Goal: Find specific page/section: Find specific page/section

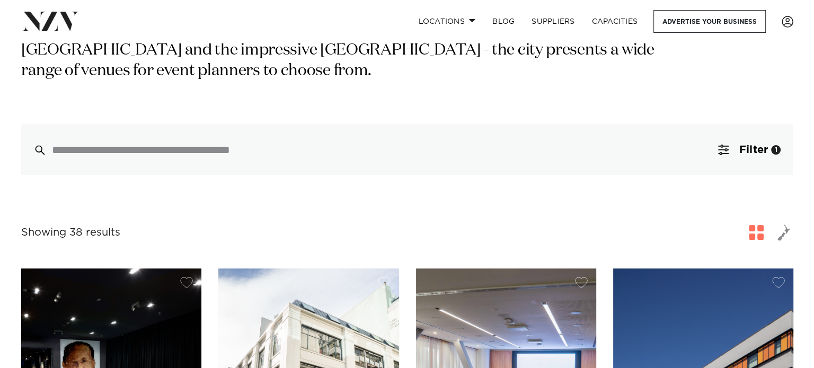
scroll to position [212, 0]
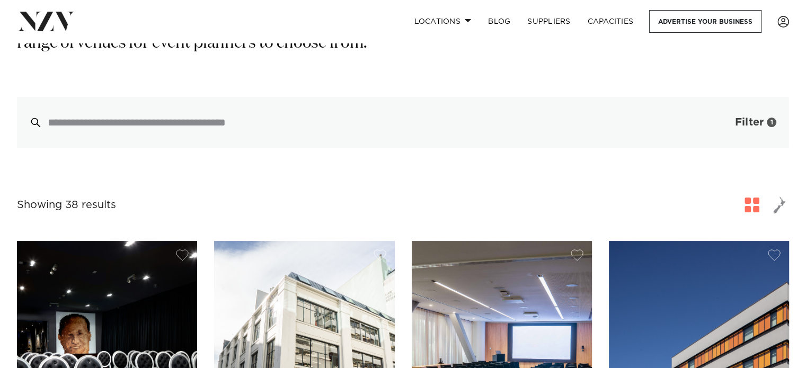
click at [743, 122] on span "Filter" at bounding box center [749, 122] width 29 height 11
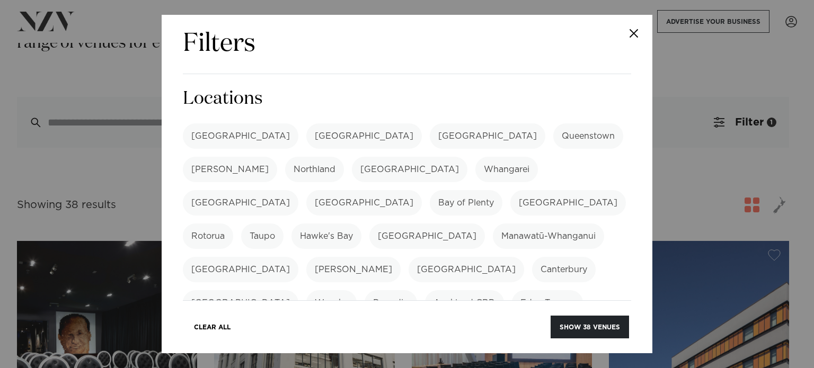
click at [306, 131] on label "[GEOGRAPHIC_DATA]" at bounding box center [364, 135] width 116 height 25
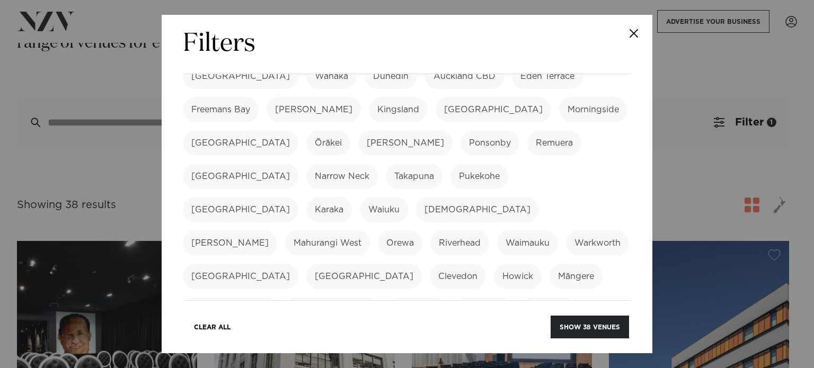
scroll to position [371, 0]
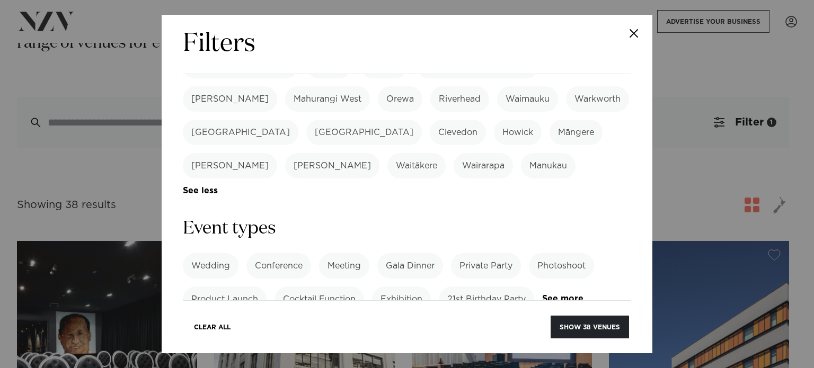
click at [478, 253] on label "Private Party" at bounding box center [486, 265] width 70 height 25
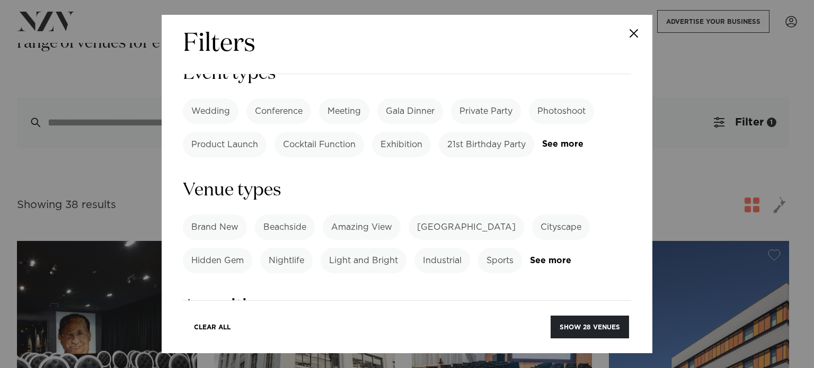
scroll to position [530, 0]
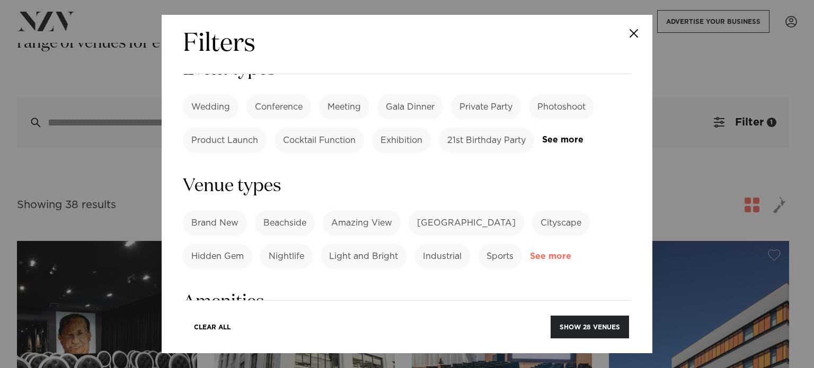
click at [555, 252] on link "See more" at bounding box center [571, 256] width 83 height 9
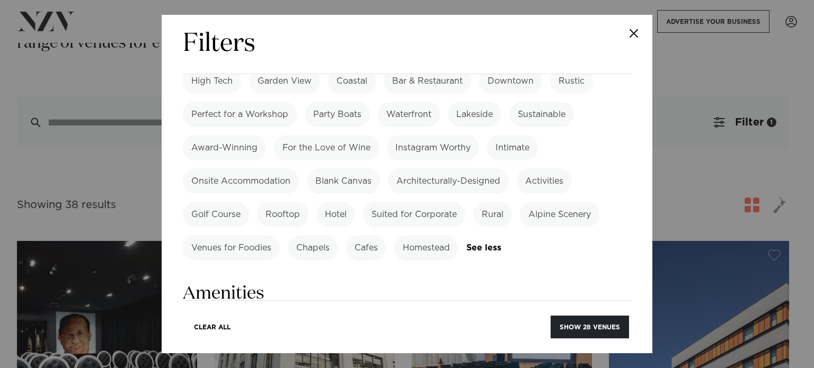
scroll to position [848, 0]
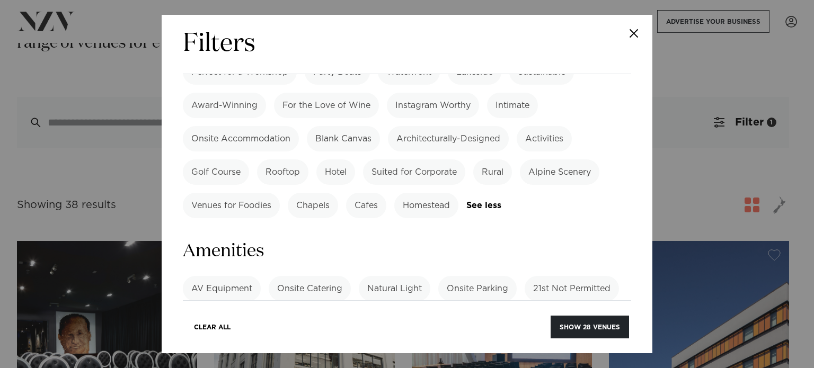
click at [324, 276] on label "Onsite Catering" at bounding box center [310, 288] width 82 height 25
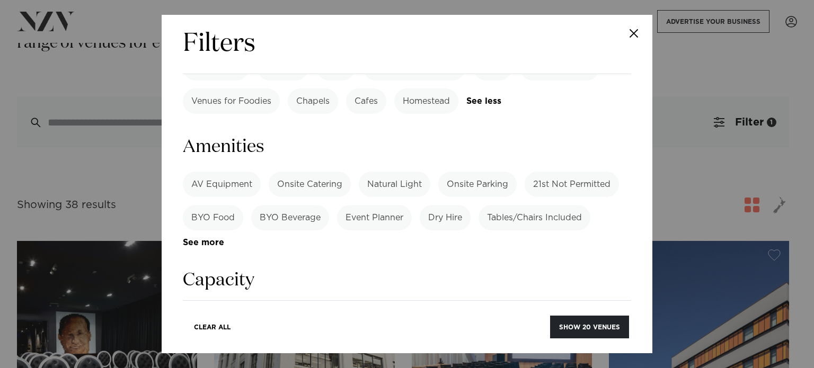
scroll to position [954, 0]
click at [283, 203] on label "BYO Beverage" at bounding box center [290, 215] width 78 height 25
click at [273, 203] on label "BYO Beverage" at bounding box center [290, 215] width 78 height 25
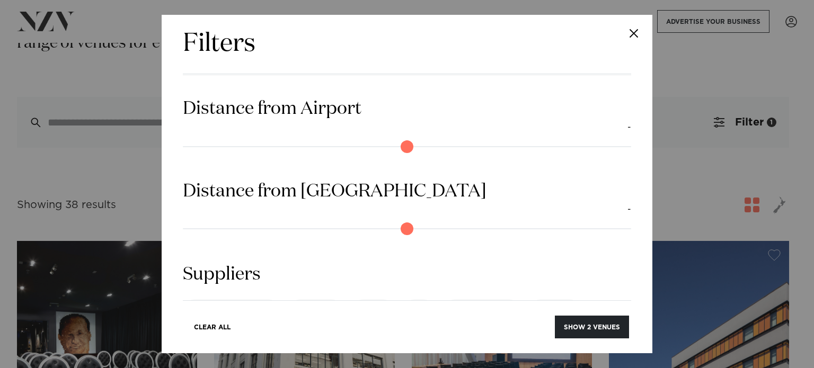
scroll to position [1265, 0]
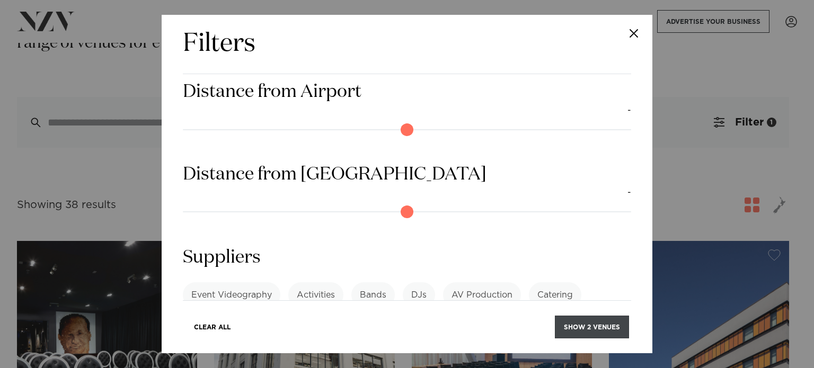
click at [585, 324] on button "Show 2 venues" at bounding box center [592, 327] width 74 height 23
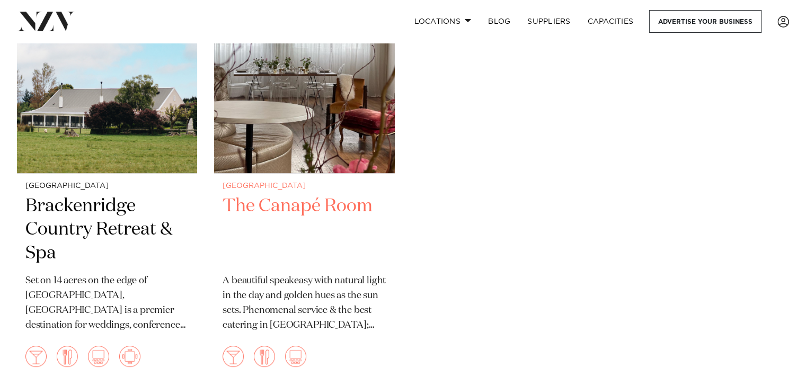
scroll to position [371, 0]
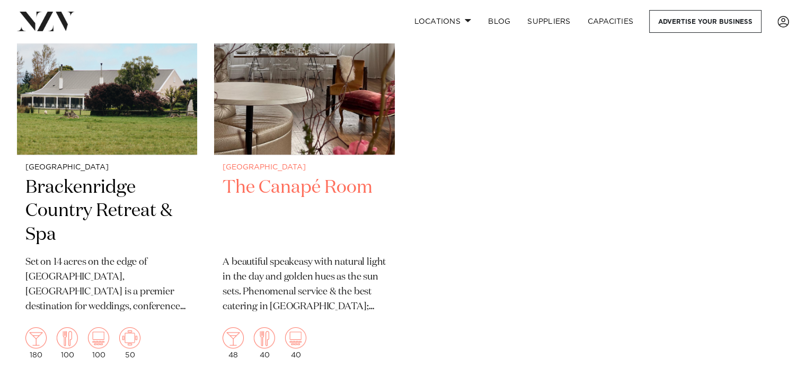
click at [304, 136] on img at bounding box center [304, 34] width 180 height 242
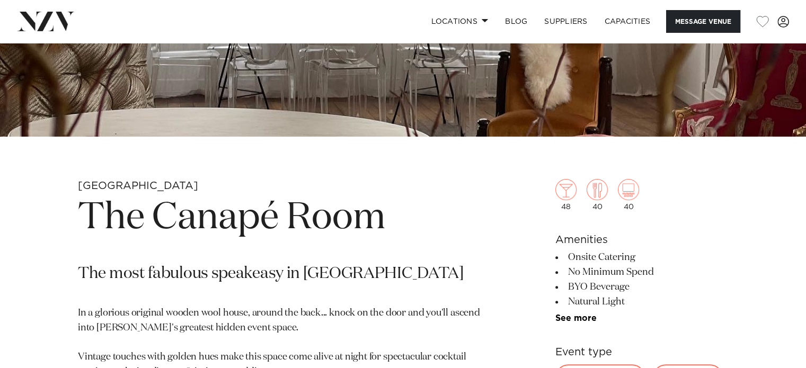
scroll to position [265, 0]
